Goal: Transaction & Acquisition: Obtain resource

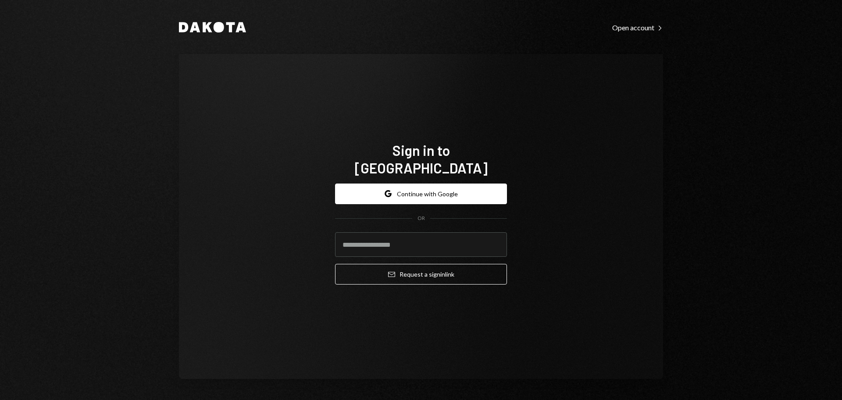
type input "**********"
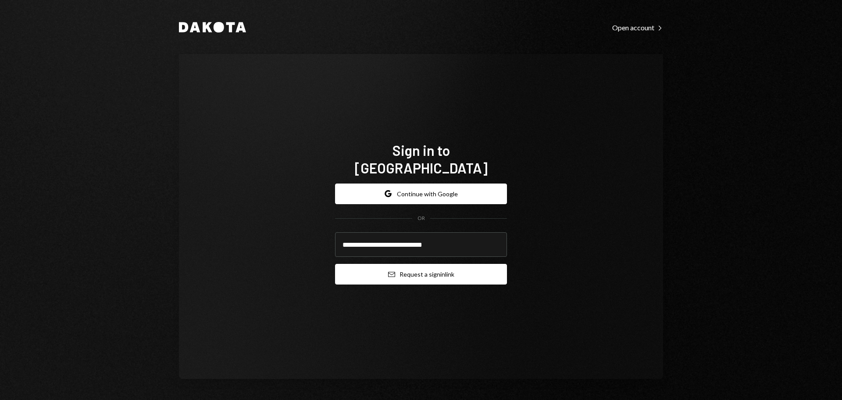
click at [396, 268] on button "Email Request a sign in link" at bounding box center [421, 274] width 172 height 21
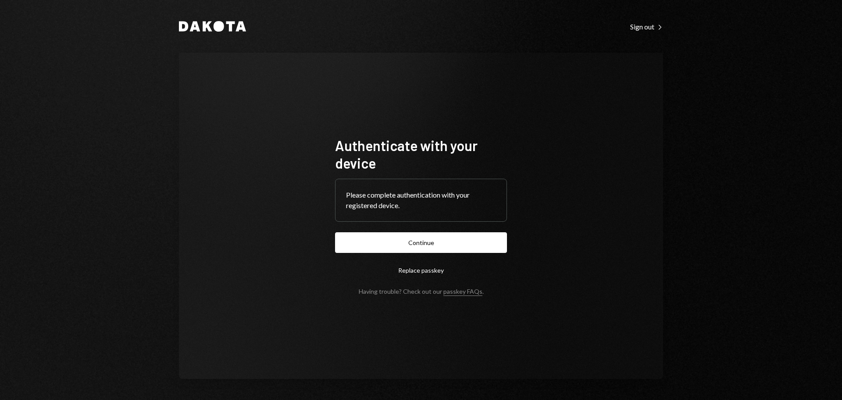
click at [379, 241] on button "Continue" at bounding box center [421, 242] width 172 height 21
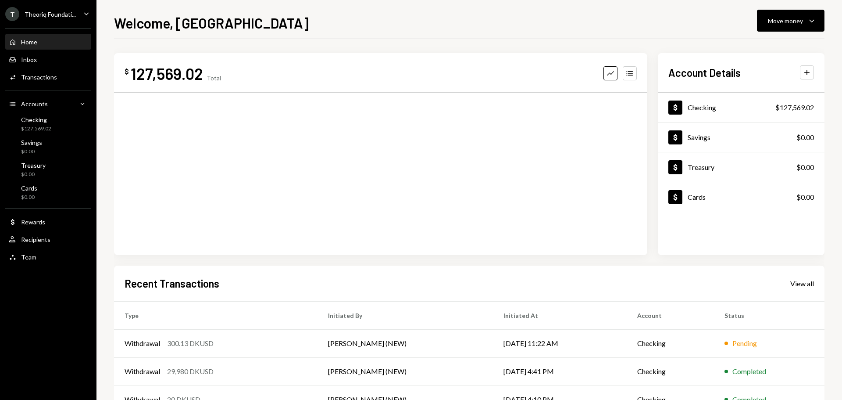
click at [36, 14] on div "Theoriq Foundati..." at bounding box center [50, 14] width 51 height 7
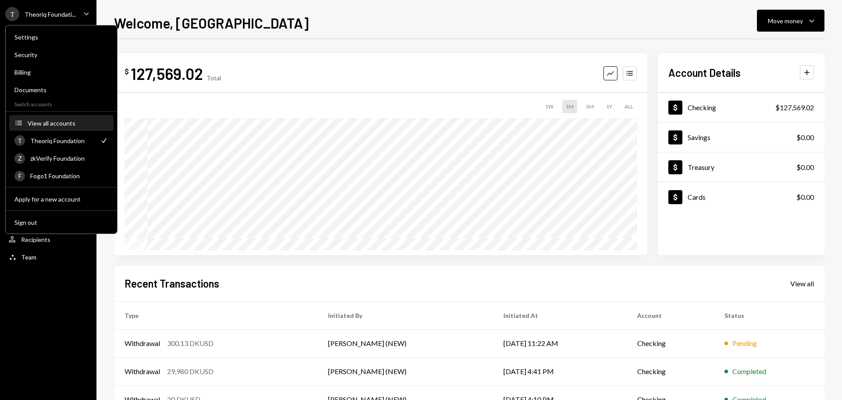
click at [57, 122] on div "View all accounts" at bounding box center [68, 122] width 81 height 7
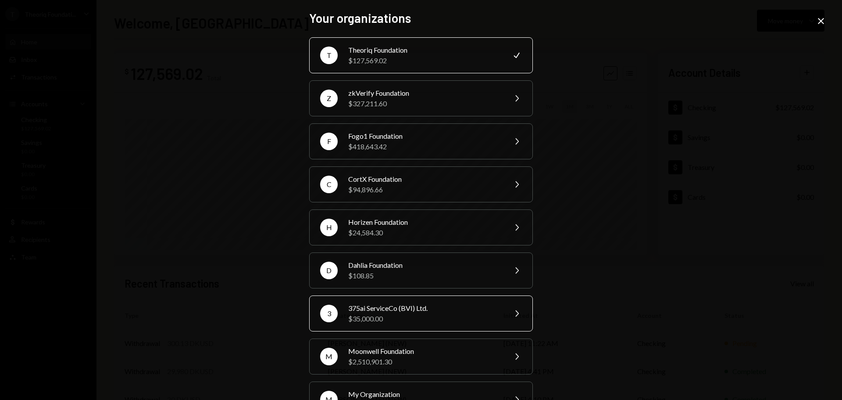
click at [383, 317] on div "$35,000.00" at bounding box center [424, 318] width 153 height 11
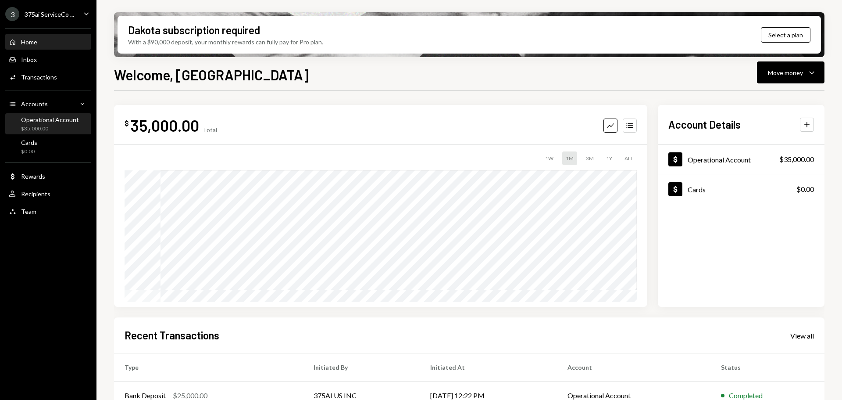
click at [43, 123] on div "Operational Account" at bounding box center [50, 119] width 58 height 7
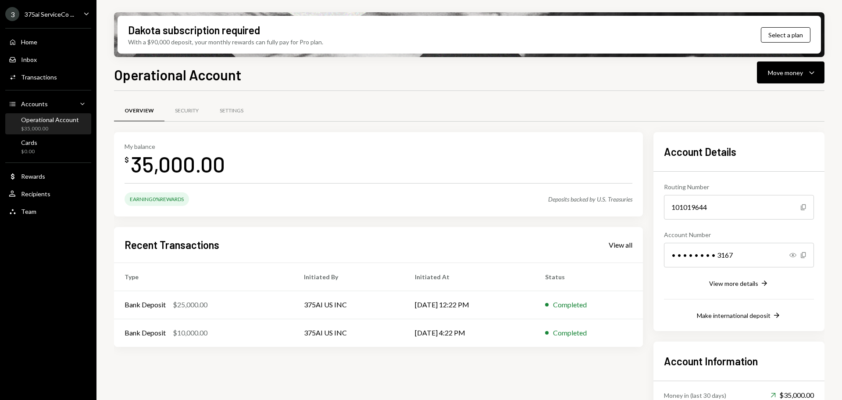
click at [81, 12] on div "3 375ai ServiceCo ... Caret Down" at bounding box center [48, 14] width 96 height 14
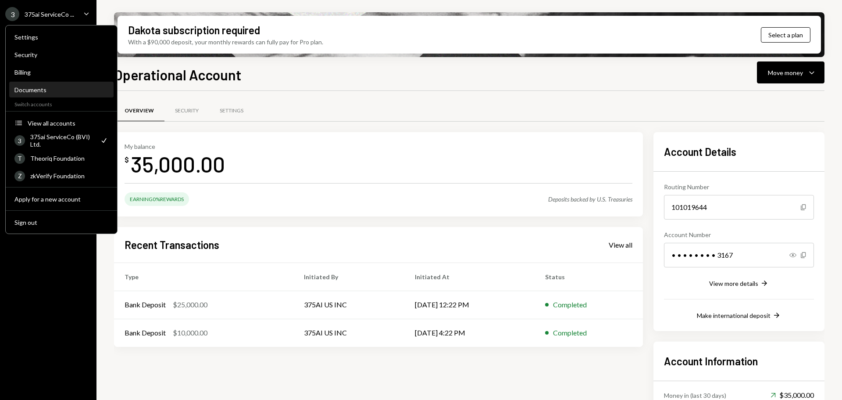
click at [25, 90] on div "Documents" at bounding box center [61, 89] width 94 height 7
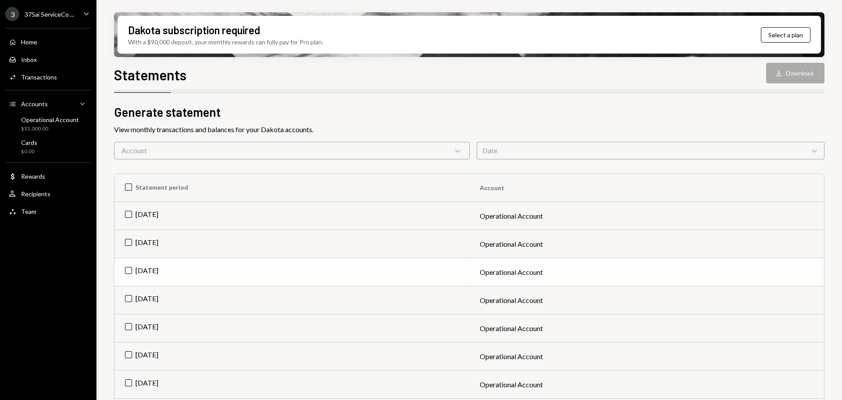
scroll to position [63, 0]
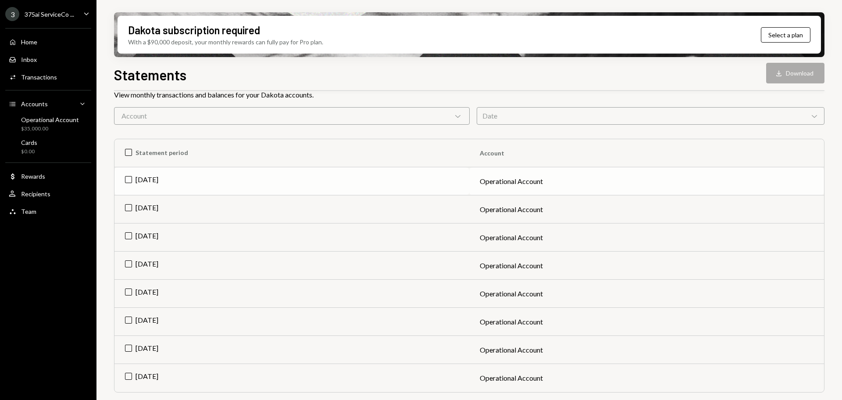
click at [175, 189] on td "[DATE]" at bounding box center [291, 181] width 355 height 28
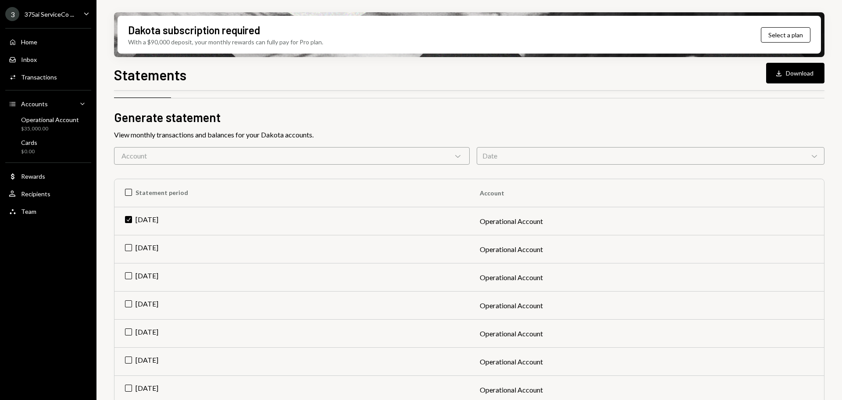
scroll to position [0, 0]
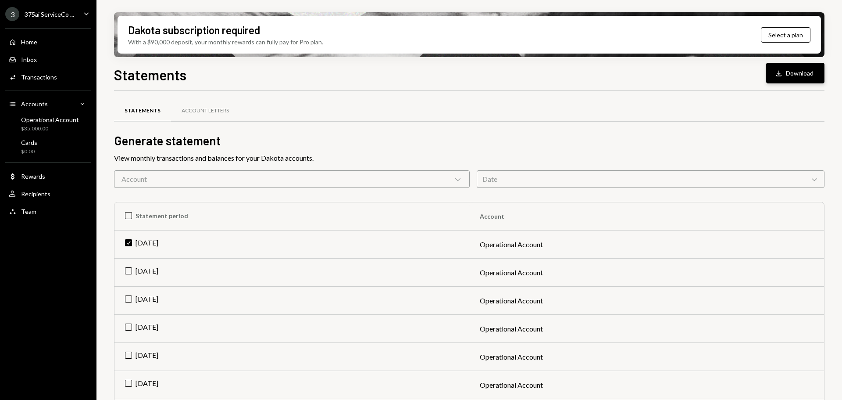
click at [801, 75] on button "Download Download" at bounding box center [795, 73] width 58 height 21
click at [217, 107] on div "Account Letters" at bounding box center [205, 110] width 47 height 7
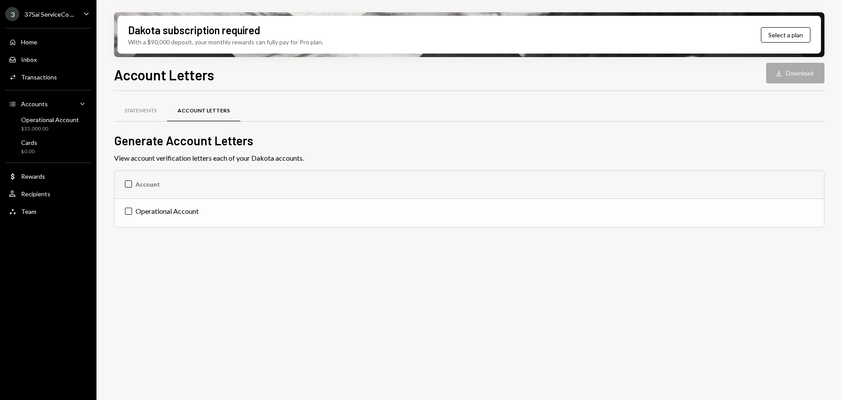
click at [174, 211] on td "Operational Account" at bounding box center [469, 213] width 710 height 28
click at [799, 73] on button "Download Download" at bounding box center [795, 73] width 58 height 21
